Goal: Transaction & Acquisition: Purchase product/service

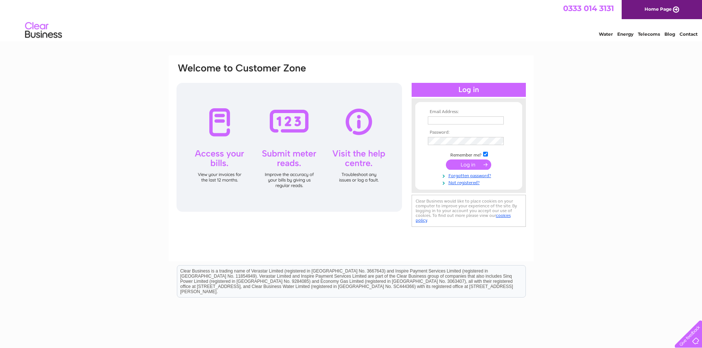
type input "g2rbm@hotmail.com"
click at [470, 166] on input "submit" at bounding box center [468, 165] width 45 height 10
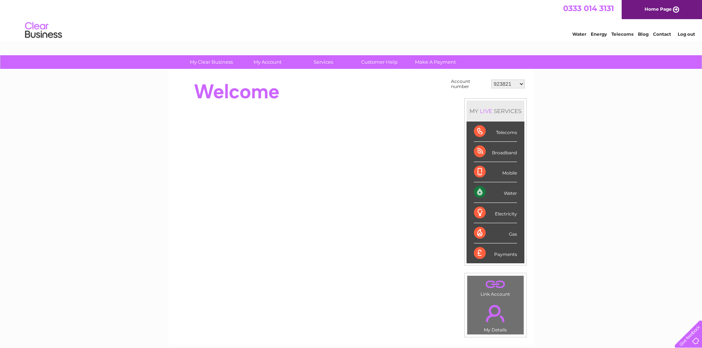
click at [510, 84] on select "923821 923836 923837 923838 924671 988240 30292544" at bounding box center [508, 84] width 34 height 9
select select "923836"
click at [491, 80] on select "923821 923836 923837 923838 924671 988240 30292544" at bounding box center [508, 84] width 34 height 9
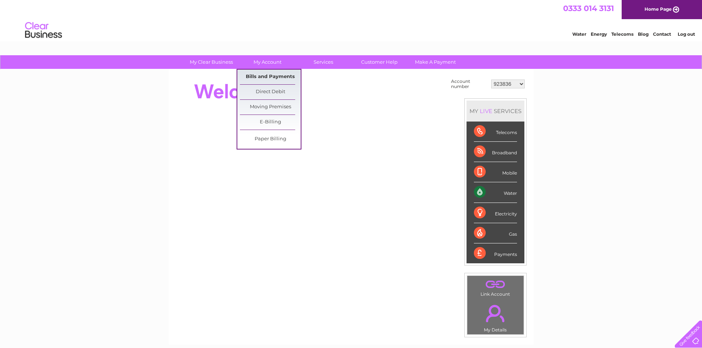
click at [271, 77] on link "Bills and Payments" at bounding box center [270, 77] width 61 height 15
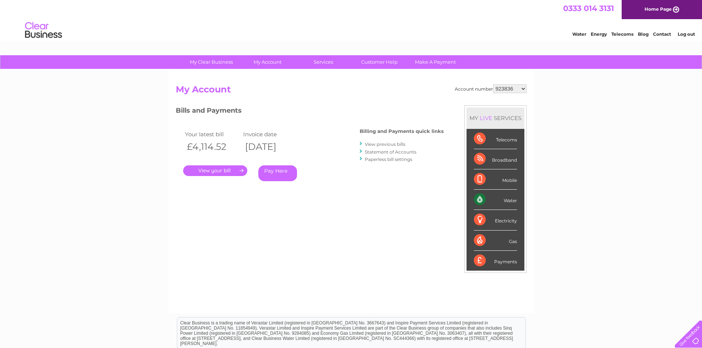
click at [275, 173] on link "Pay Here" at bounding box center [277, 174] width 39 height 16
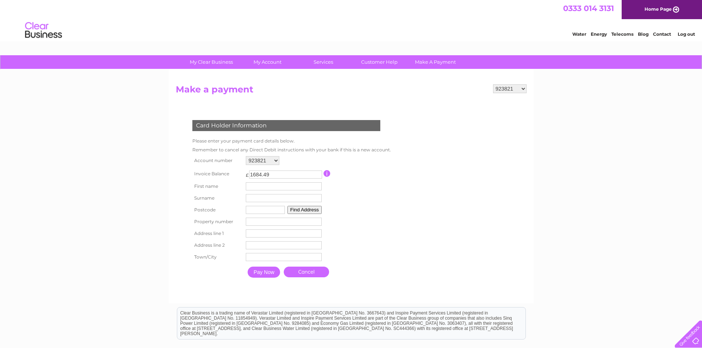
click at [257, 187] on input "text" at bounding box center [284, 186] width 76 height 8
type input "Mukul"
click at [264, 201] on input "text" at bounding box center [285, 198] width 77 height 9
type input "Biswas"
click at [253, 209] on input "text" at bounding box center [265, 210] width 39 height 8
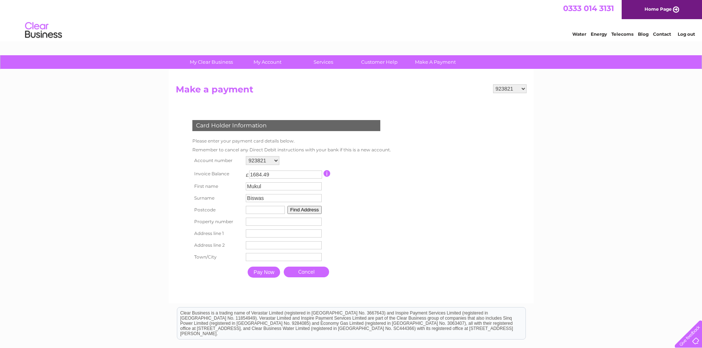
type input "g77 5fz"
click at [303, 210] on button "Find Address" at bounding box center [305, 210] width 35 height 8
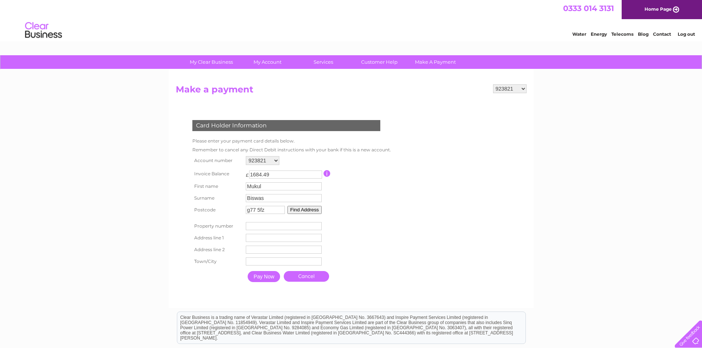
click at [296, 212] on button "Find Address" at bounding box center [305, 210] width 35 height 8
click at [266, 224] on input "number" at bounding box center [284, 226] width 76 height 8
click at [318, 225] on input "1" at bounding box center [284, 226] width 76 height 8
click at [318, 225] on input "2" at bounding box center [284, 226] width 76 height 8
click at [318, 225] on input "3" at bounding box center [284, 226] width 76 height 8
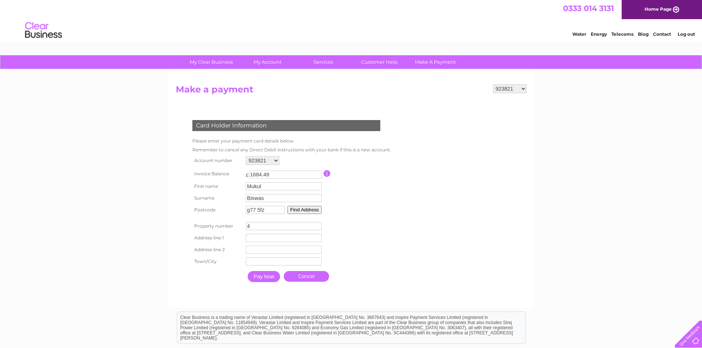
click at [318, 225] on input "4" at bounding box center [284, 226] width 76 height 8
click at [318, 225] on input "5" at bounding box center [284, 226] width 76 height 8
type input "6"
click at [318, 225] on input "6" at bounding box center [284, 226] width 76 height 8
click at [270, 240] on input "text" at bounding box center [285, 238] width 77 height 9
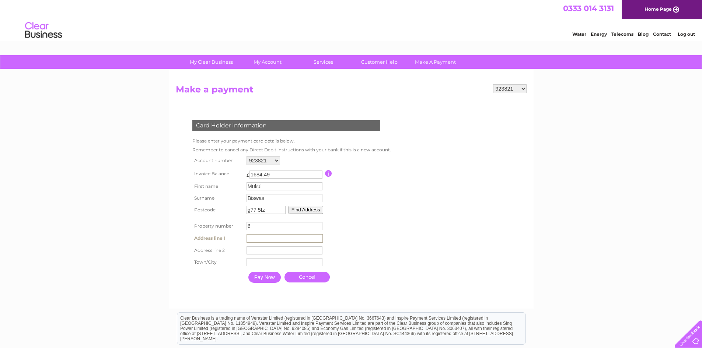
click at [270, 240] on input "text" at bounding box center [285, 238] width 77 height 9
type input "Barnhill Court"
type input "Newton Mearns"
type input "Glasgow"
click at [286, 174] on input "1684.49" at bounding box center [285, 175] width 73 height 8
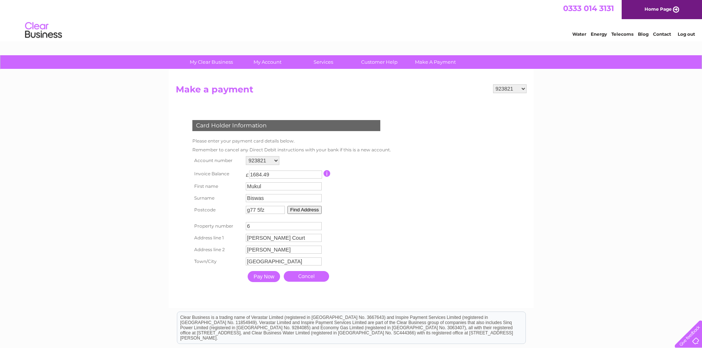
click at [276, 159] on select "923821 923836 923837 923838 924671 988240 30292544" at bounding box center [263, 160] width 34 height 9
select select "923836"
click at [246, 156] on select "923821 923836 923837 923838 924671 988240 30292544" at bounding box center [263, 160] width 34 height 9
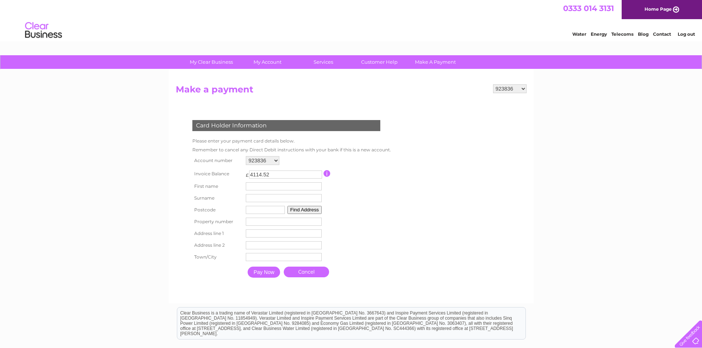
click at [261, 185] on input "text" at bounding box center [284, 186] width 76 height 8
type input "Mukul"
click at [251, 199] on input "text" at bounding box center [285, 198] width 77 height 9
type input "Biswas"
click at [256, 212] on input "text" at bounding box center [266, 211] width 39 height 8
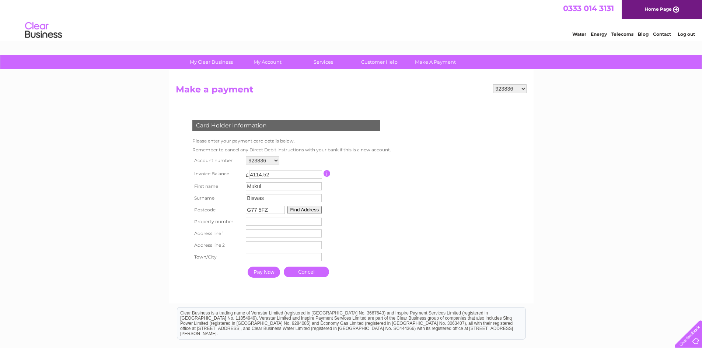
type input "G77 5FZ"
click at [302, 210] on button "Find Address" at bounding box center [305, 210] width 35 height 8
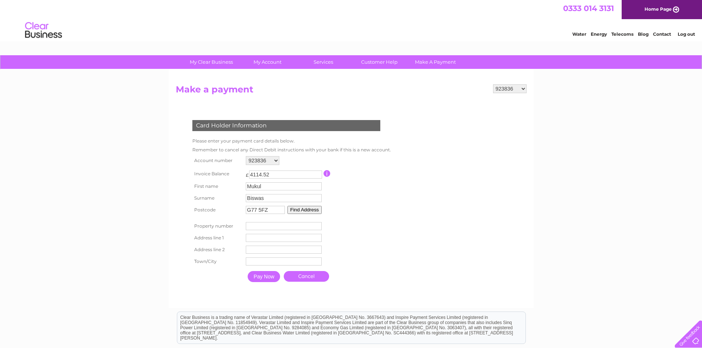
click at [262, 228] on input "number" at bounding box center [284, 226] width 76 height 8
type input "6"
click at [259, 236] on input "text" at bounding box center [284, 238] width 76 height 8
type input "Barnhill Court"
click at [263, 253] on input "text" at bounding box center [285, 251] width 76 height 8
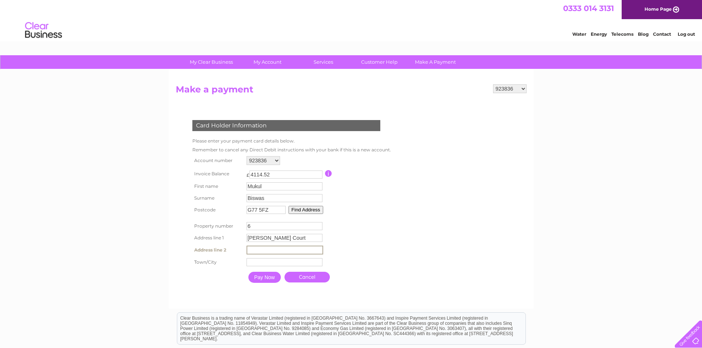
type input "Newton Mearns"
click at [260, 260] on input "text" at bounding box center [285, 262] width 77 height 9
type input "Glasgow"
click at [266, 277] on input "Pay Now" at bounding box center [264, 277] width 32 height 11
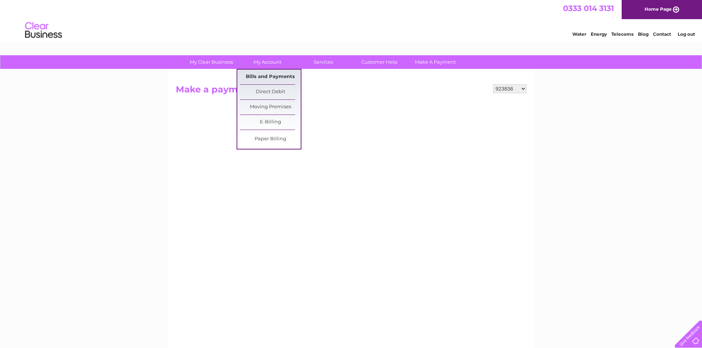
click at [266, 77] on link "Bills and Payments" at bounding box center [270, 77] width 61 height 15
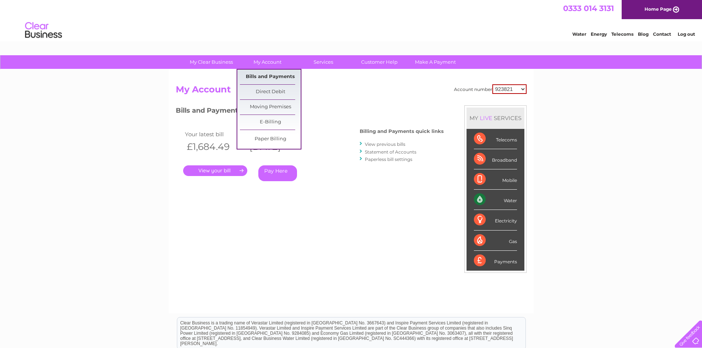
click at [271, 77] on link "Bills and Payments" at bounding box center [270, 77] width 61 height 15
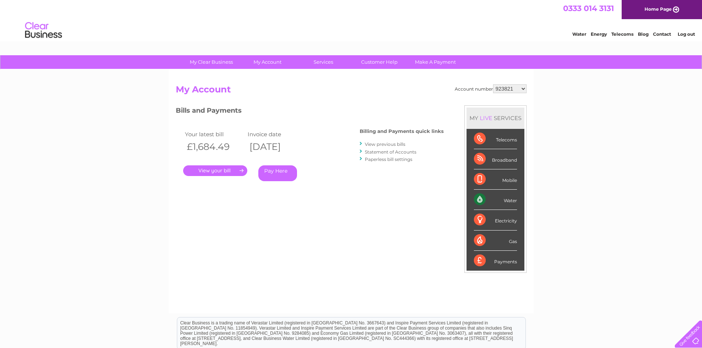
click at [517, 89] on select "923821 923836 923837 923838 924671 988240 30292544" at bounding box center [510, 88] width 34 height 9
select select "923836"
click at [493, 84] on select "923821 923836 923837 923838 924671 988240 30292544" at bounding box center [510, 88] width 34 height 9
click at [282, 173] on link "Pay Here" at bounding box center [277, 174] width 39 height 16
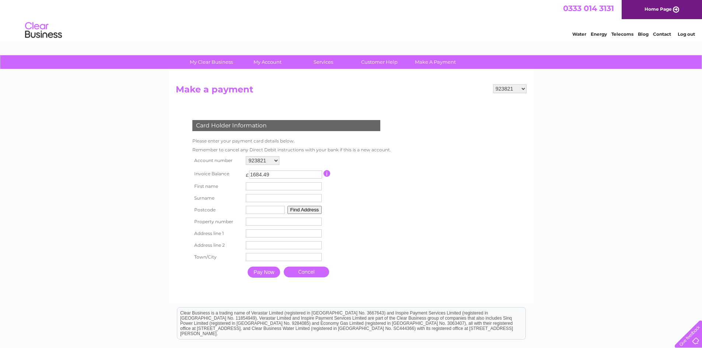
click at [278, 161] on select "923821 923836 923837 923838 924671 988240 30292544" at bounding box center [263, 160] width 34 height 9
select select "923836"
click at [246, 156] on select "923821 923836 923837 923838 924671 988240 30292544" at bounding box center [263, 160] width 34 height 9
click at [269, 189] on input "text" at bounding box center [284, 186] width 76 height 8
type input "Mukul"
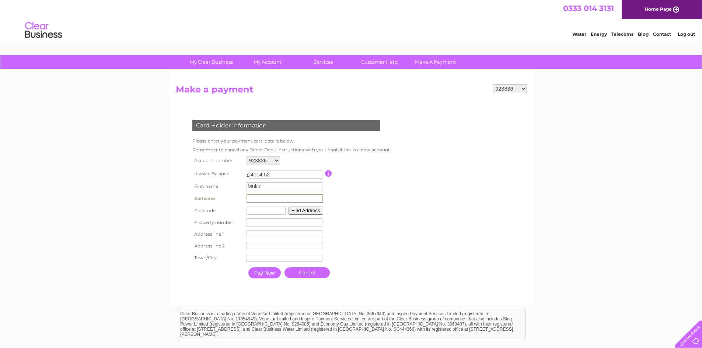
click at [258, 197] on input "text" at bounding box center [285, 198] width 77 height 9
type input "Biswas"
click at [258, 210] on input "text" at bounding box center [266, 211] width 39 height 8
type input "G77 5FZ"
click at [269, 223] on input "number" at bounding box center [284, 222] width 76 height 8
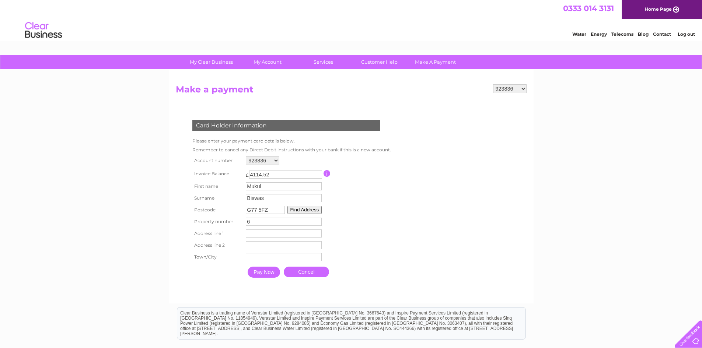
type input "6"
click at [255, 234] on input "text" at bounding box center [284, 234] width 76 height 8
type input "[PERSON_NAME] Court"
click at [267, 247] on input "text" at bounding box center [285, 246] width 76 height 8
type input "Newton Mearns"
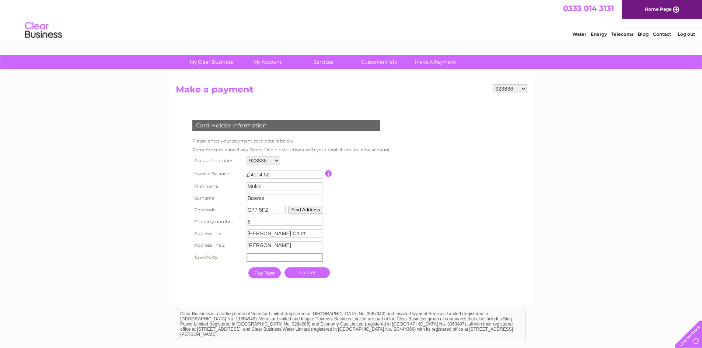
click at [260, 257] on input "text" at bounding box center [285, 257] width 77 height 9
type input "Glasgow"
click at [269, 272] on input "Pay Now" at bounding box center [264, 272] width 32 height 11
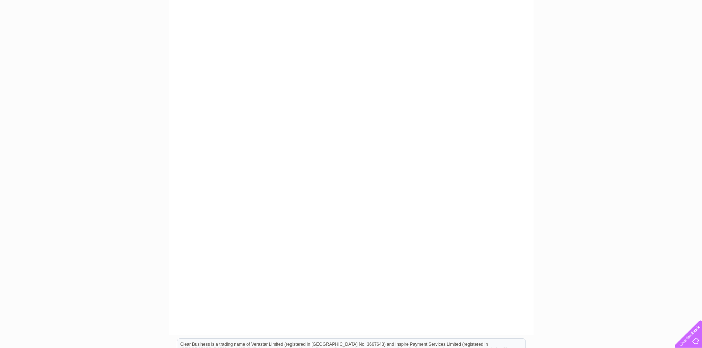
scroll to position [147, 0]
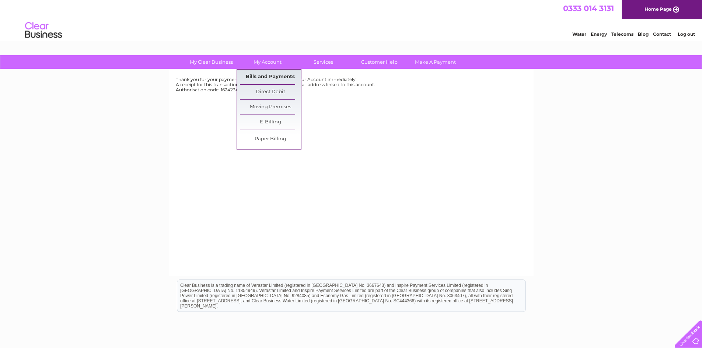
click at [267, 77] on link "Bills and Payments" at bounding box center [270, 77] width 61 height 15
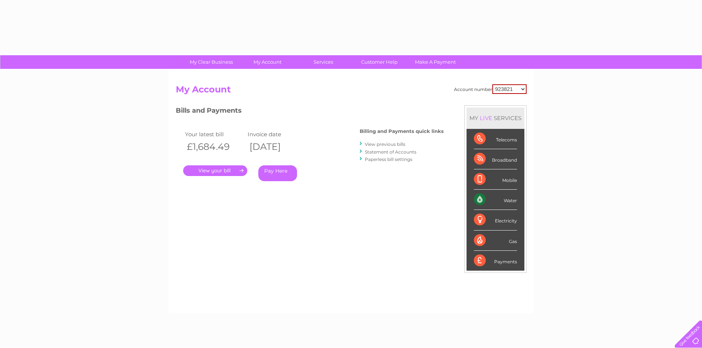
click at [271, 77] on div "Account number 923821 923836 923837 923838 924671 988240 30292544 My Account MY…" at bounding box center [351, 192] width 365 height 244
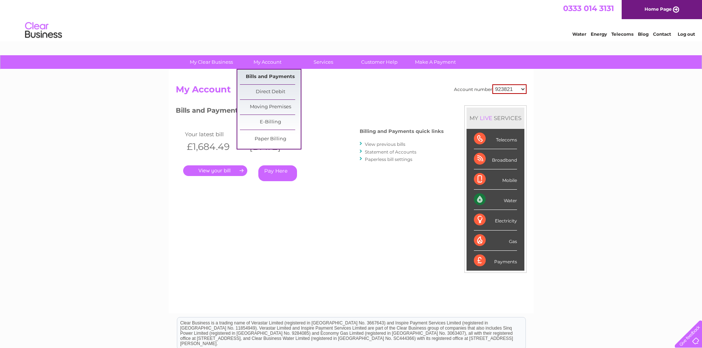
click at [267, 77] on link "Bills and Payments" at bounding box center [270, 77] width 61 height 15
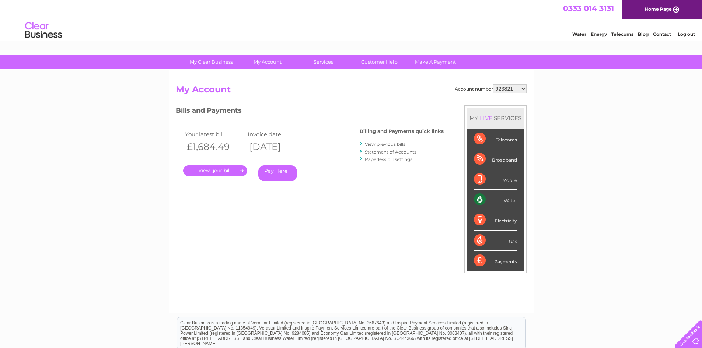
click at [516, 90] on select "923821 923836 923837 923838 924671 988240 30292544" at bounding box center [510, 88] width 34 height 9
select select "923836"
click at [493, 84] on select "923821 923836 923837 923838 924671 988240 30292544" at bounding box center [510, 88] width 34 height 9
click at [391, 153] on link "Statement of Accounts" at bounding box center [391, 152] width 52 height 6
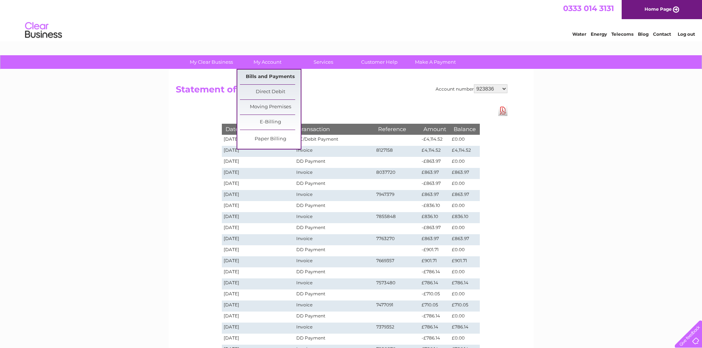
click at [267, 75] on link "Bills and Payments" at bounding box center [270, 77] width 61 height 15
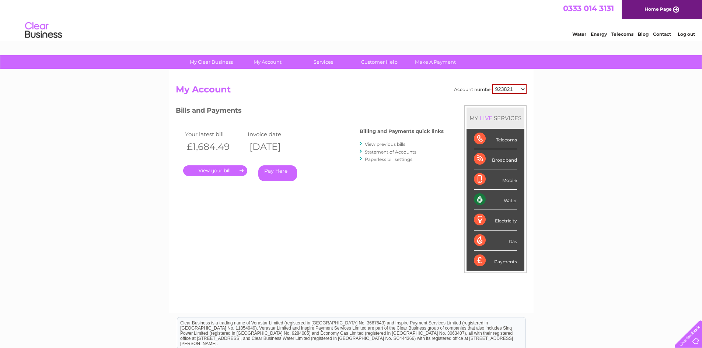
click at [512, 90] on select "923821 923836 923837 923838 924671 988240 30292544" at bounding box center [509, 89] width 34 height 10
select select "923837"
click at [492, 84] on select "923821 923836 923837 923838 924671 988240 30292544" at bounding box center [509, 89] width 34 height 10
click at [520, 88] on select "923821 923836 923837 923838 924671 988240 30292544" at bounding box center [510, 88] width 34 height 9
select select "923838"
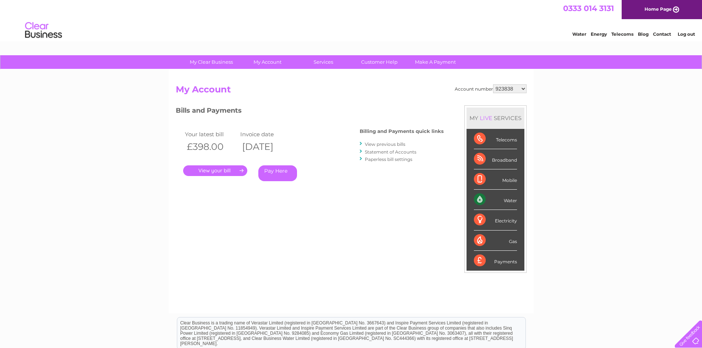
click at [493, 84] on select "923821 923836 923837 923838 924671 988240 30292544" at bounding box center [510, 88] width 34 height 9
click at [512, 88] on select "923821 923836 923837 923838 924671 988240 30292544" at bounding box center [510, 88] width 34 height 9
select select "924671"
click at [493, 84] on select "923821 923836 923837 923838 924671 988240 30292544" at bounding box center [510, 88] width 34 height 9
click at [519, 87] on select "923821 923836 923837 923838 924671 988240 30292544" at bounding box center [510, 88] width 34 height 9
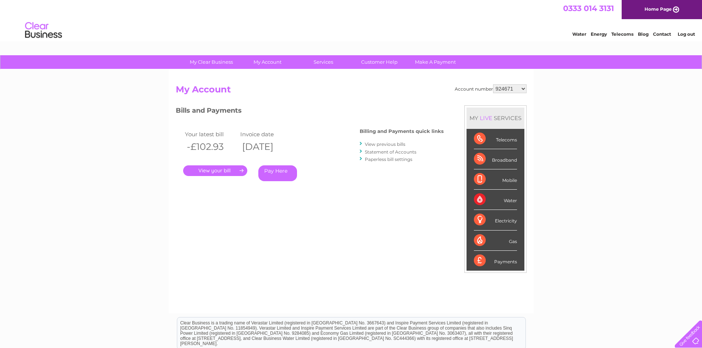
select select "988240"
click at [493, 84] on select "923821 923836 923837 923838 924671 988240 30292544" at bounding box center [510, 88] width 34 height 9
click at [519, 87] on select "923821 923836 923837 923838 924671 988240 30292544" at bounding box center [510, 88] width 34 height 9
select select "30292544"
click at [493, 84] on select "923821 923836 923837 923838 924671 988240 30292544" at bounding box center [510, 88] width 34 height 9
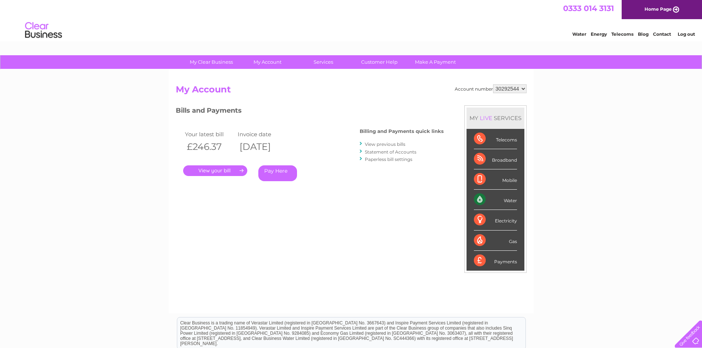
click at [515, 88] on select "923821 923836 923837 923838 924671 988240 30292544" at bounding box center [510, 88] width 34 height 9
select select "923821"
click at [493, 84] on select "923821 923836 923837 923838 924671 988240 30292544" at bounding box center [510, 88] width 34 height 9
click at [215, 172] on link "." at bounding box center [215, 171] width 64 height 11
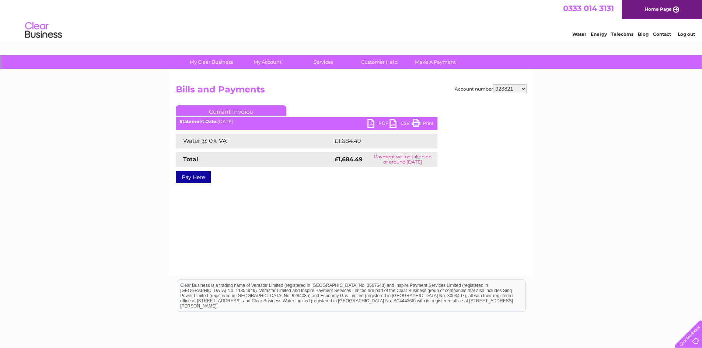
click at [380, 124] on link "PDF" at bounding box center [379, 124] width 22 height 11
click at [192, 177] on link "Pay Here" at bounding box center [193, 177] width 35 height 12
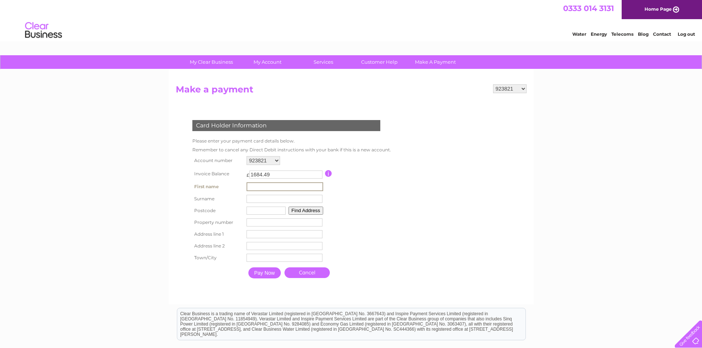
click at [270, 186] on input "text" at bounding box center [285, 186] width 77 height 9
type input "Rumki"
type input "Biswas"
click at [264, 213] on input "text" at bounding box center [266, 211] width 39 height 8
type input "G77 5FZ"
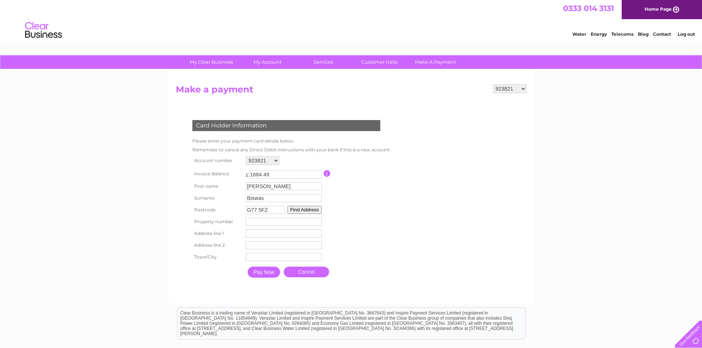
click at [257, 222] on input "number" at bounding box center [284, 222] width 76 height 8
type input "6"
click at [264, 234] on input "text" at bounding box center [285, 234] width 77 height 9
type input "Barnhill Court"
click at [262, 245] on input "text" at bounding box center [285, 246] width 76 height 8
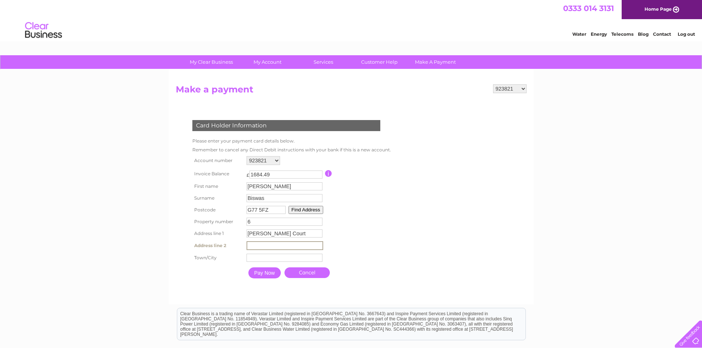
type input "Newton Mearns"
click at [257, 256] on input "text" at bounding box center [285, 258] width 76 height 8
type input "Glasgow"
click at [269, 273] on input "Pay Now" at bounding box center [264, 272] width 32 height 11
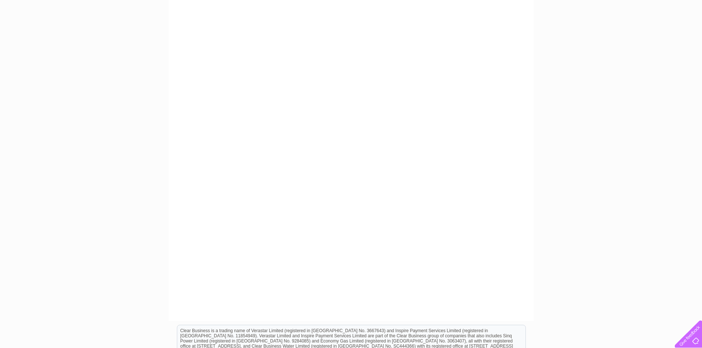
scroll to position [147, 0]
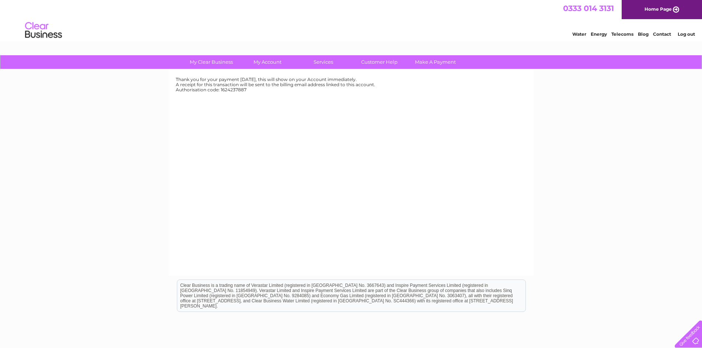
click at [685, 35] on link "Log out" at bounding box center [686, 34] width 17 height 6
